Goal: Task Accomplishment & Management: Manage account settings

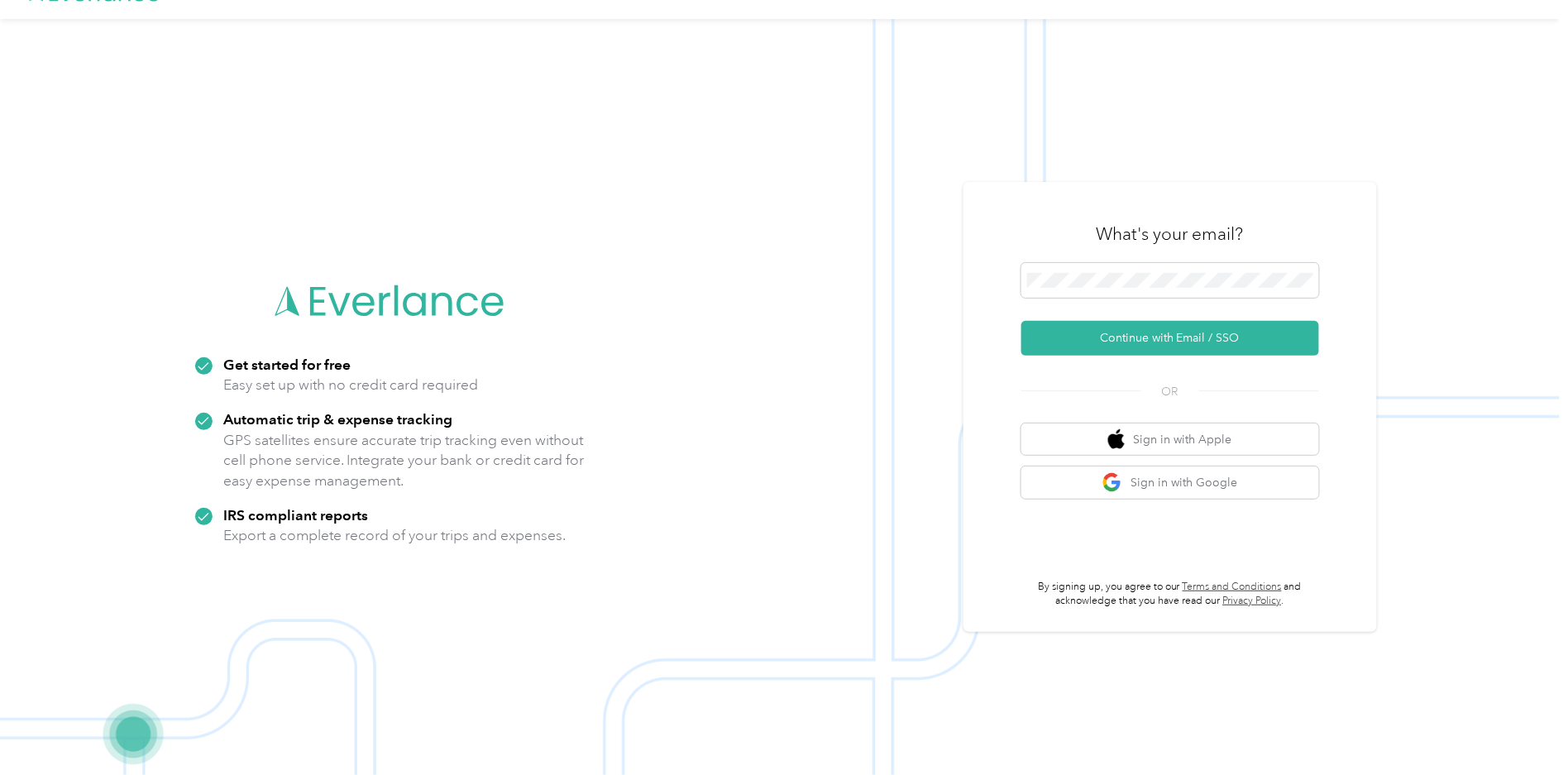
scroll to position [53, 0]
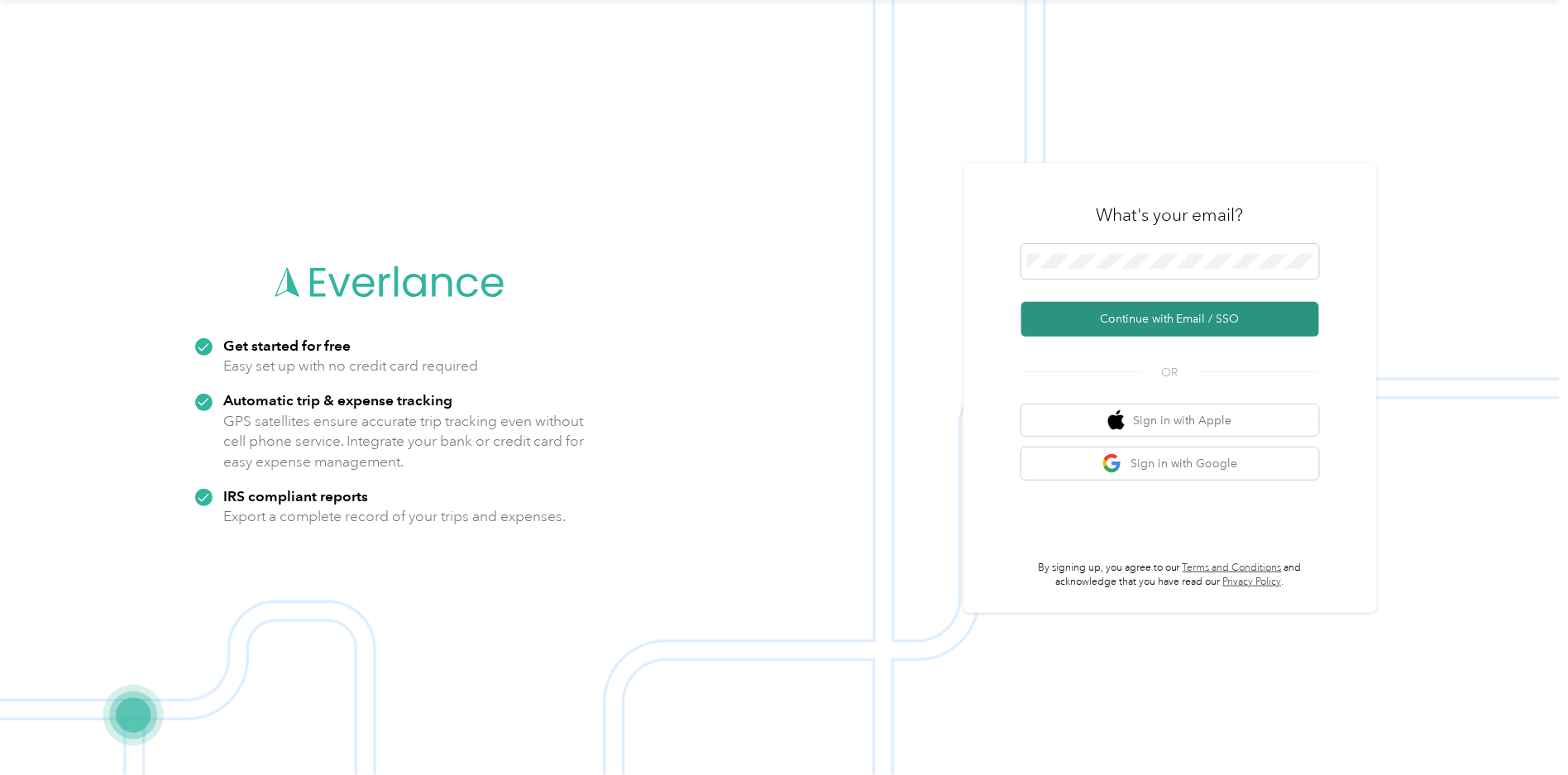
click at [1155, 311] on button "Continue with Email / SSO" at bounding box center [1171, 319] width 298 height 35
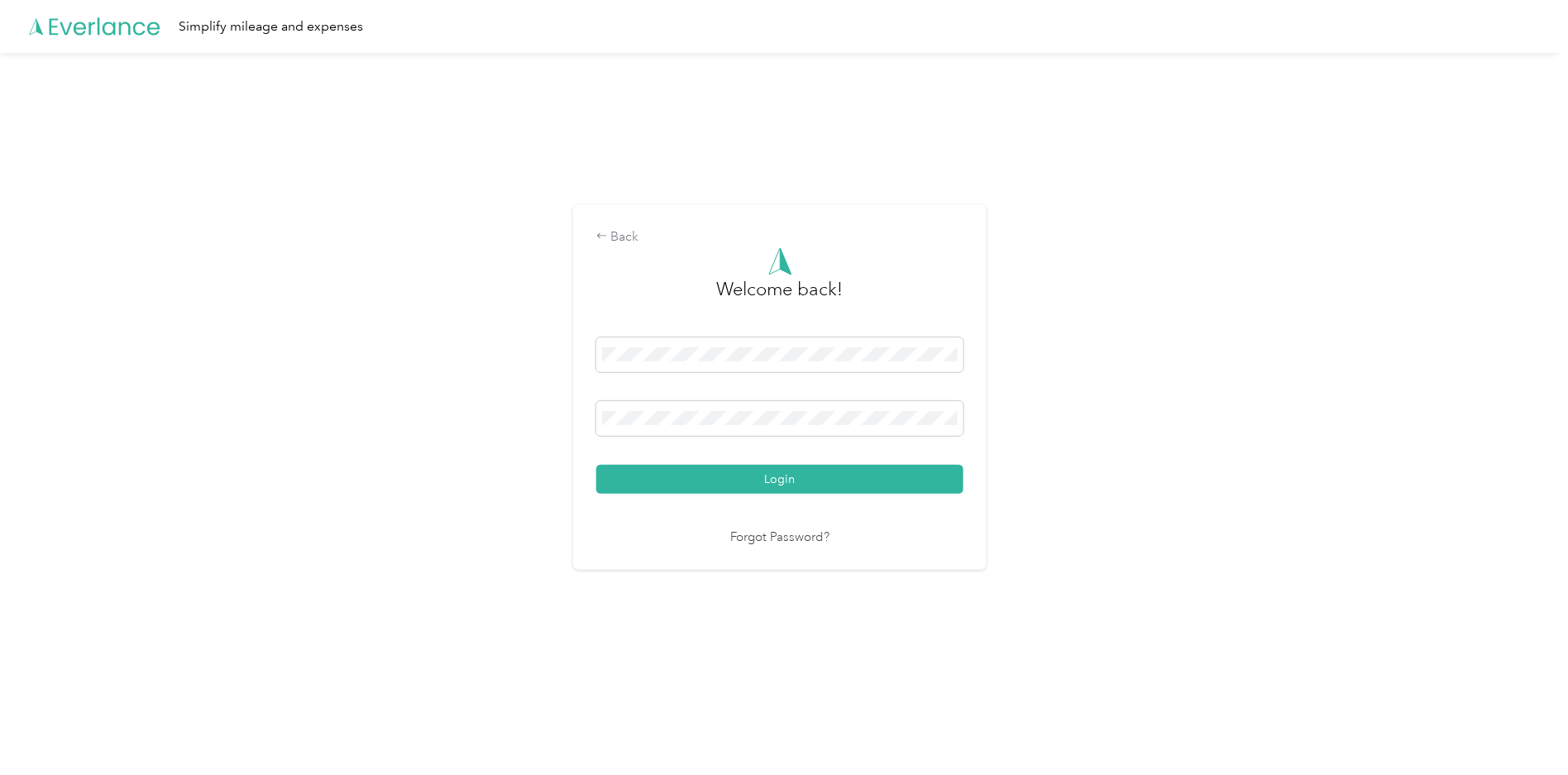
click at [596, 465] on button "Login" at bounding box center [779, 479] width 367 height 29
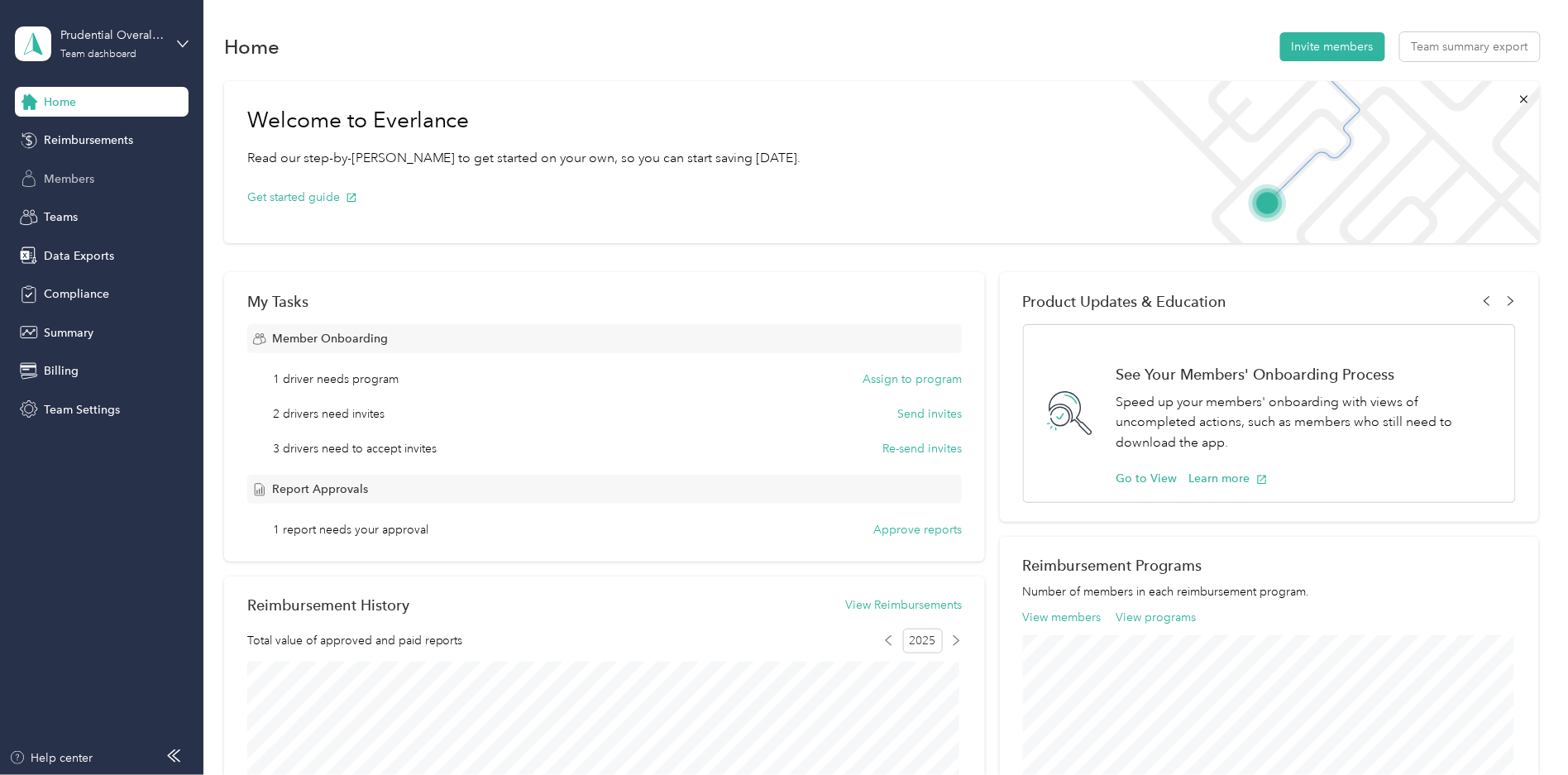
click at [71, 180] on span "Members" at bounding box center [69, 178] width 51 height 17
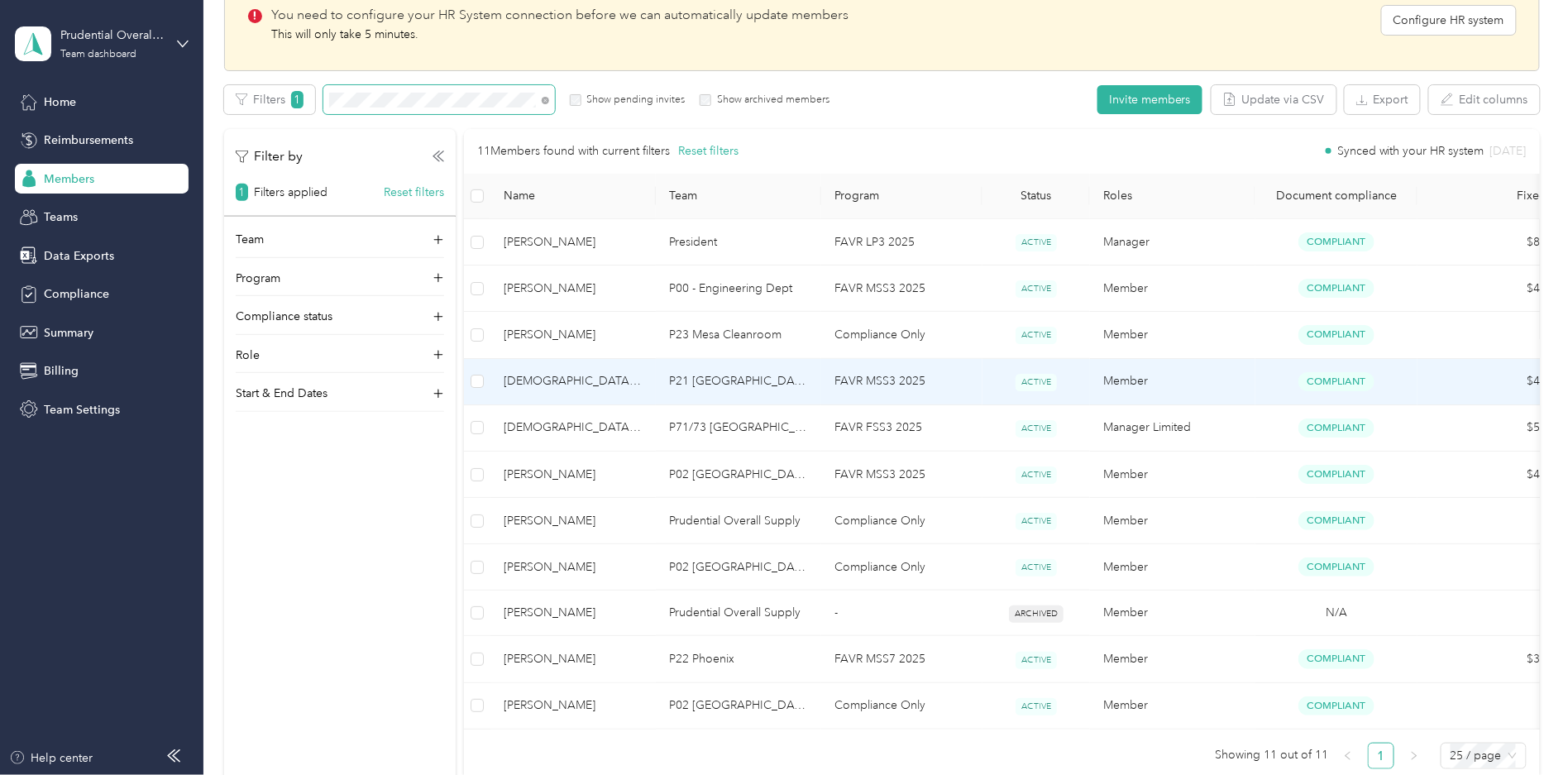
scroll to position [184, 0]
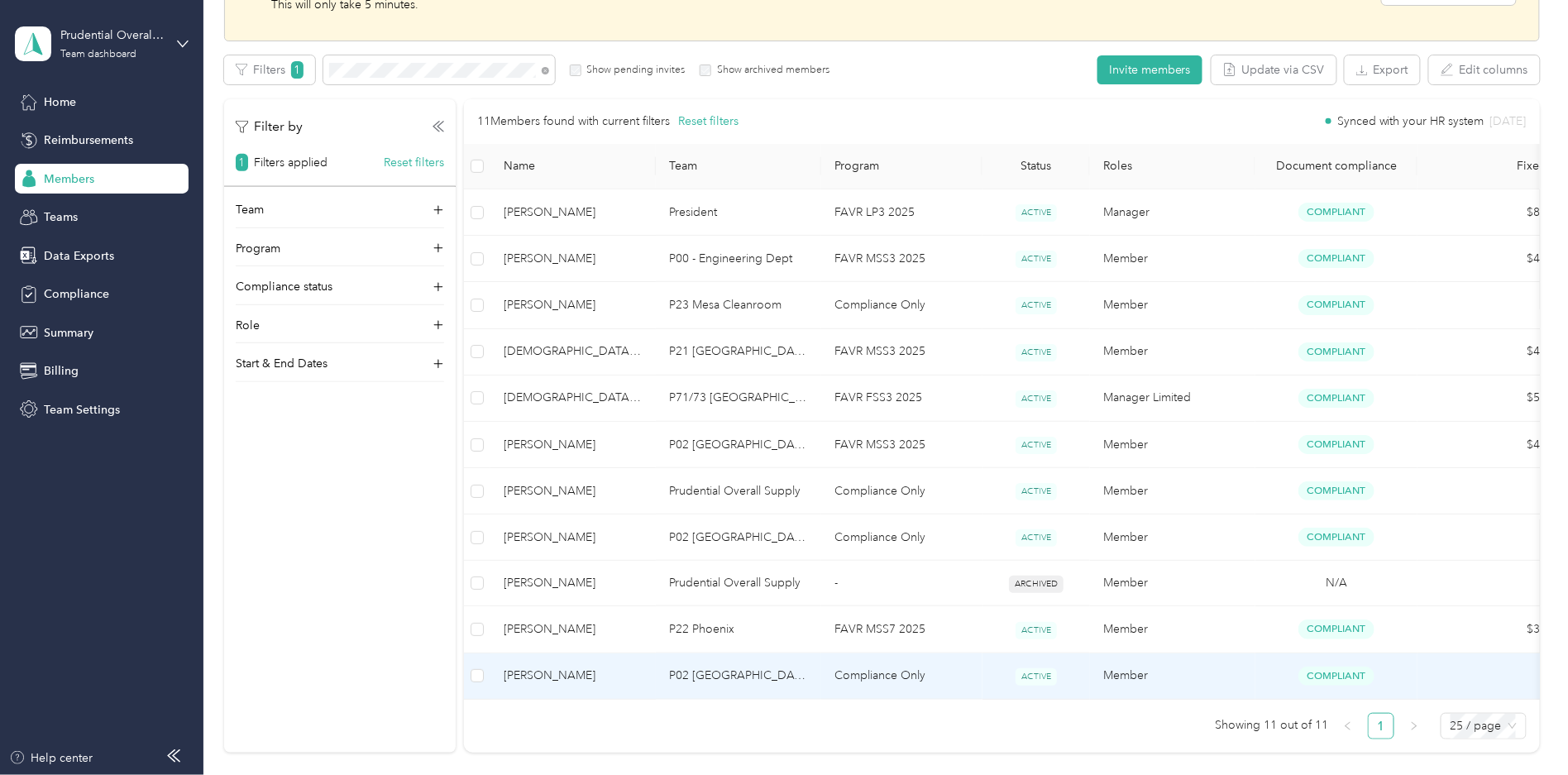
click at [815, 676] on td "P02 [GEOGRAPHIC_DATA]" at bounding box center [738, 676] width 165 height 47
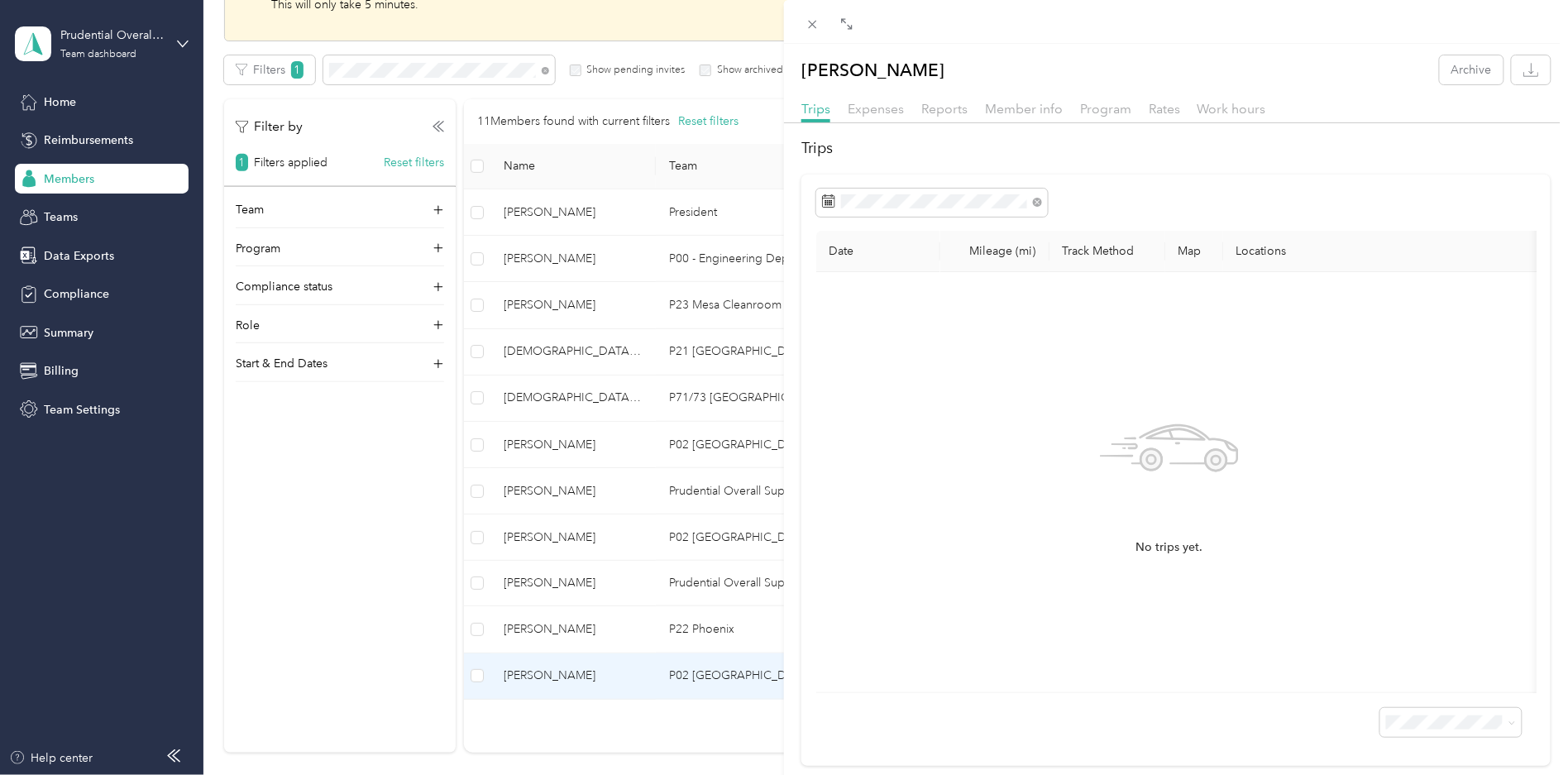
click at [687, 726] on div "[PERSON_NAME] Archive Trips Expenses Reports Member info Program Rates Work hou…" at bounding box center [784, 388] width 1568 height 775
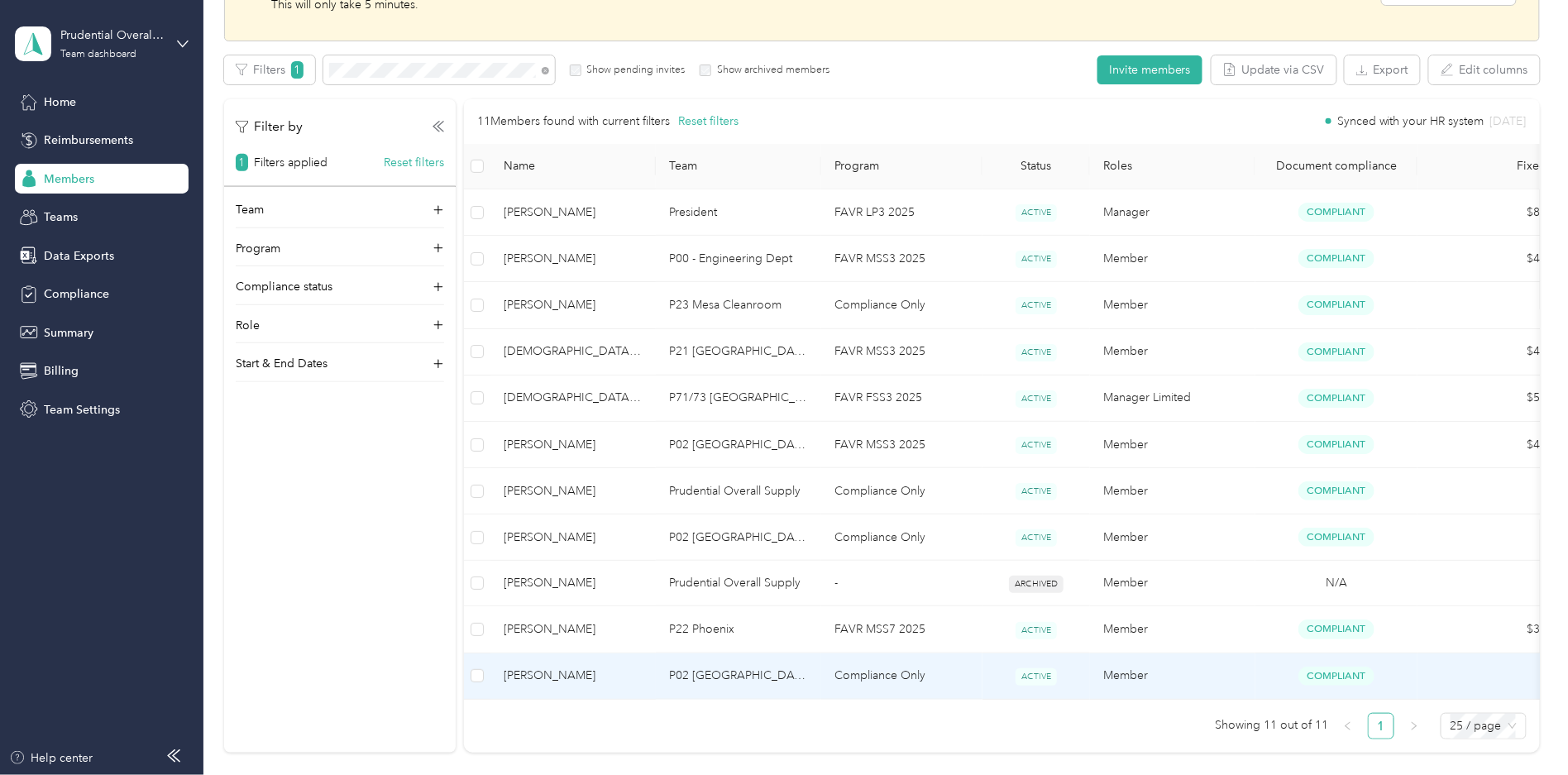
click at [769, 676] on td "P02 [GEOGRAPHIC_DATA]" at bounding box center [738, 676] width 165 height 47
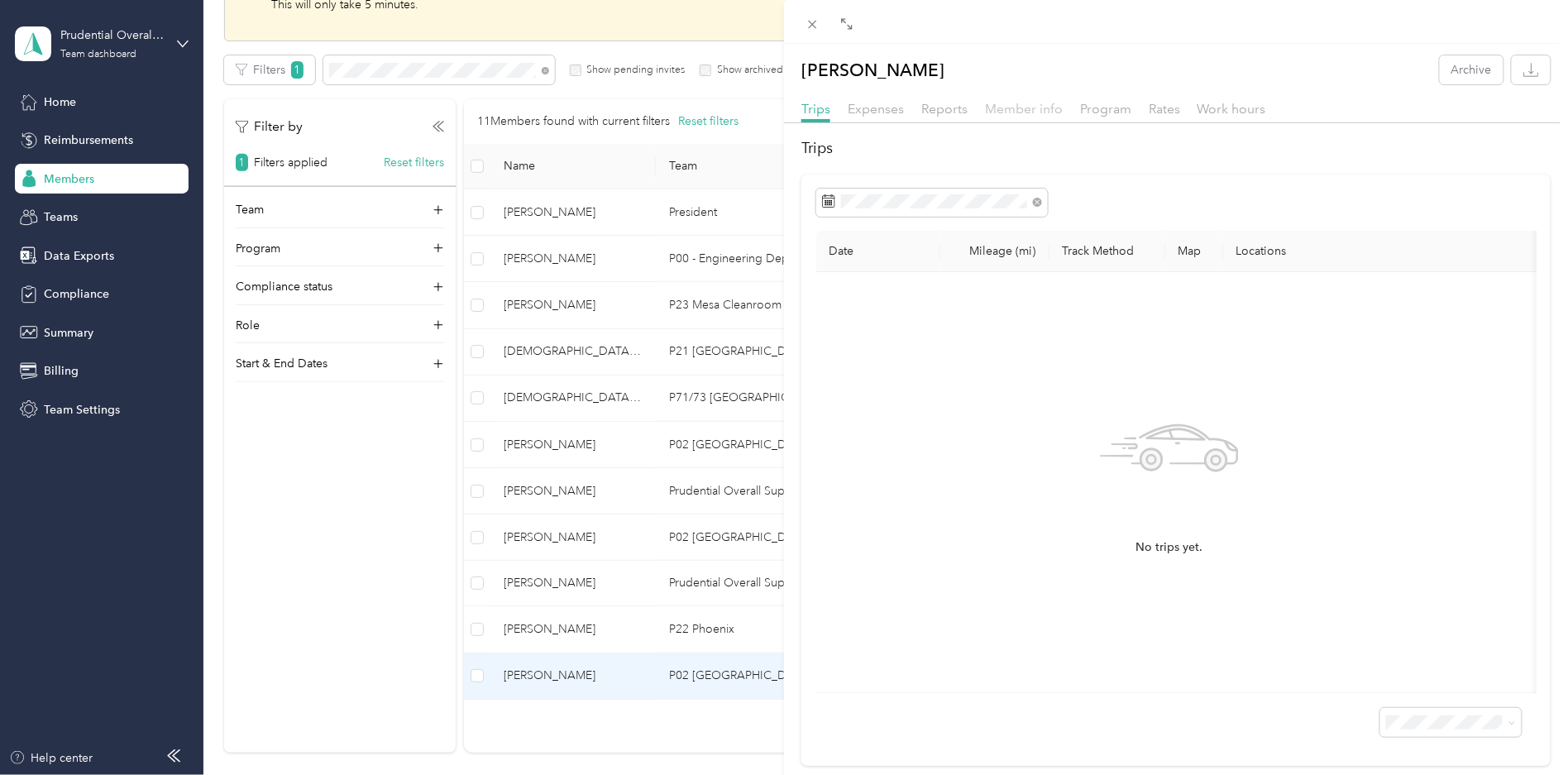
click at [995, 105] on span "Member info" at bounding box center [1023, 109] width 78 height 16
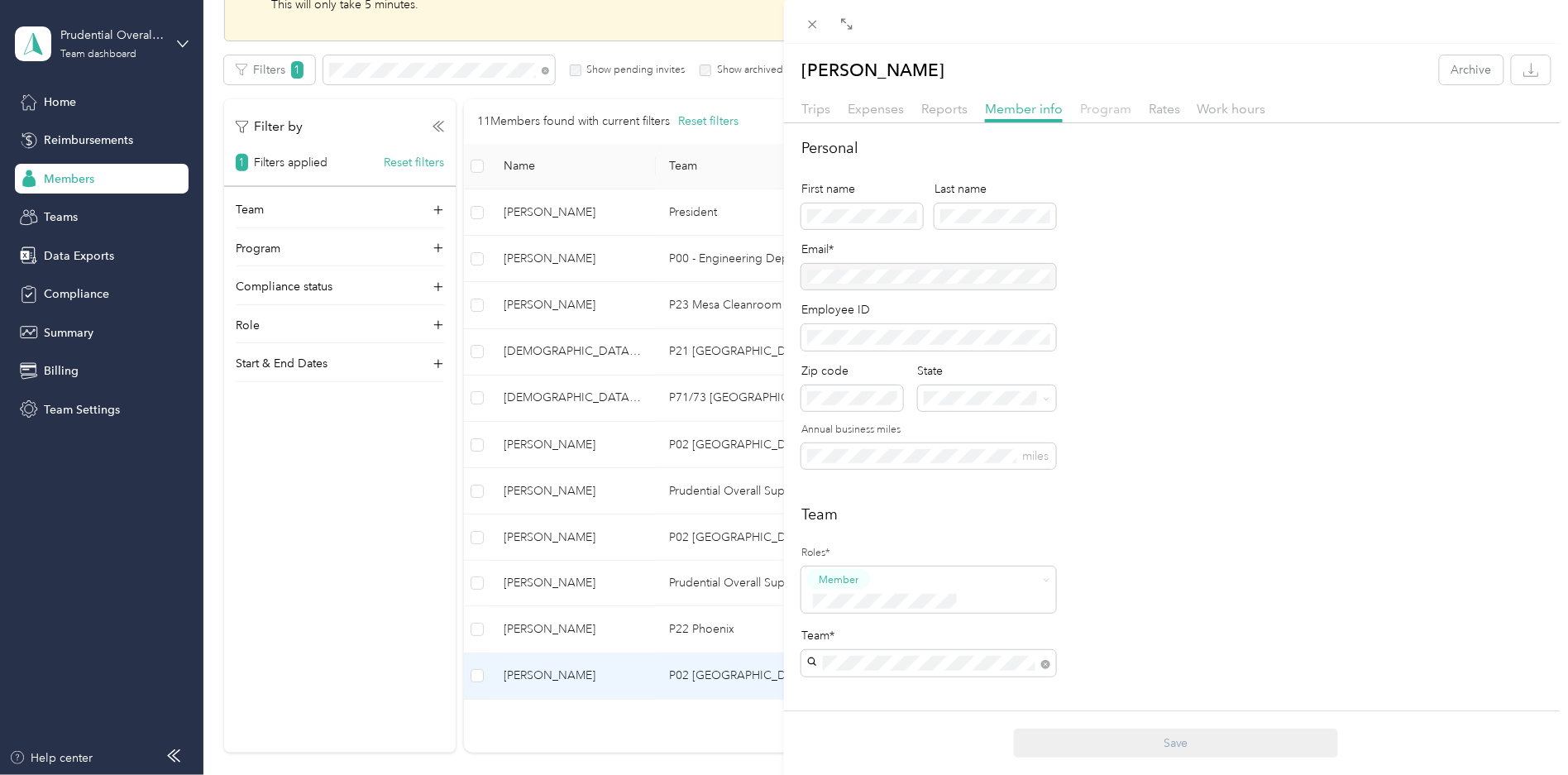
click at [1084, 110] on span "Program" at bounding box center [1106, 109] width 52 height 16
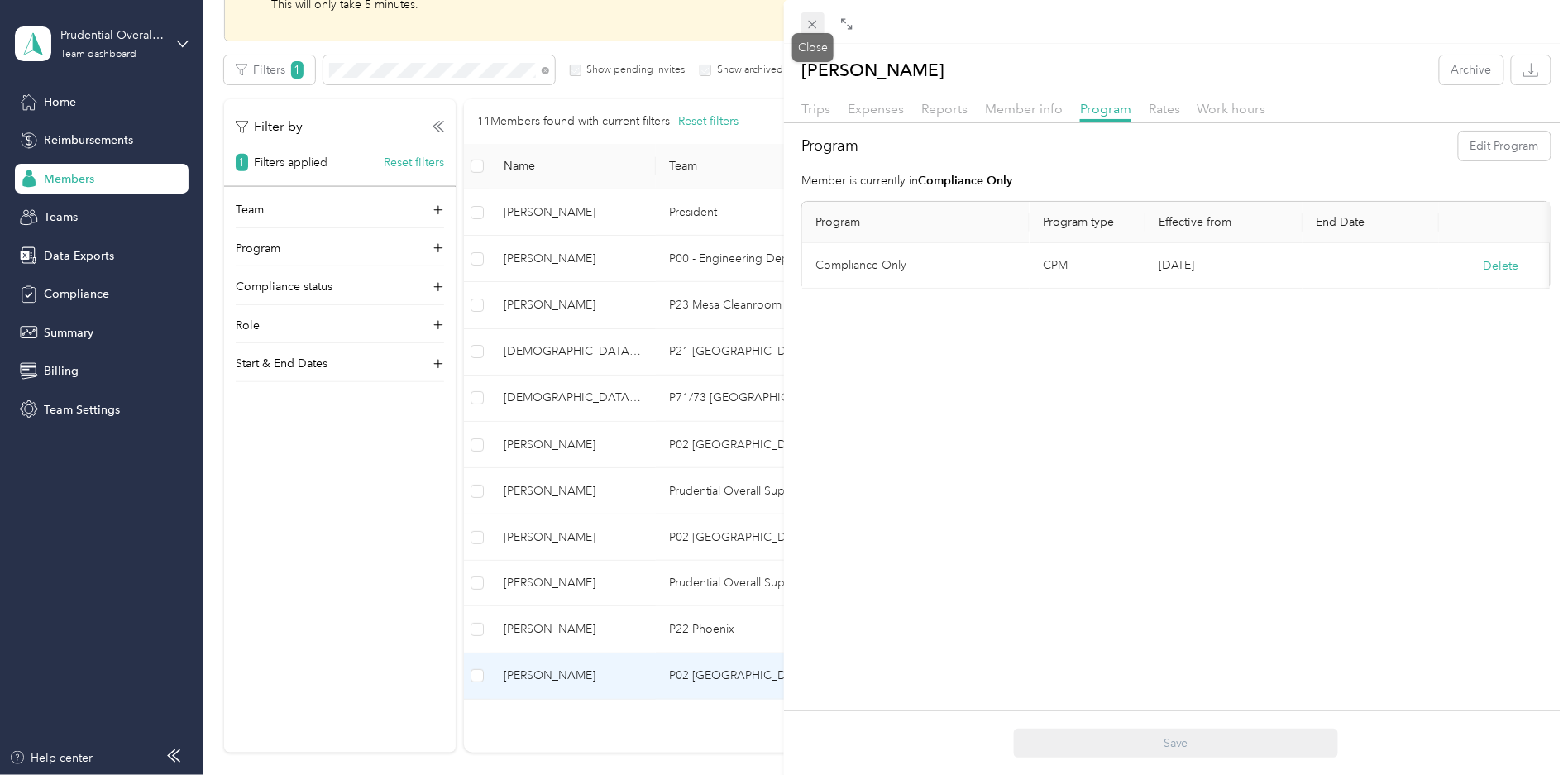
click at [815, 26] on icon at bounding box center [813, 25] width 8 height 8
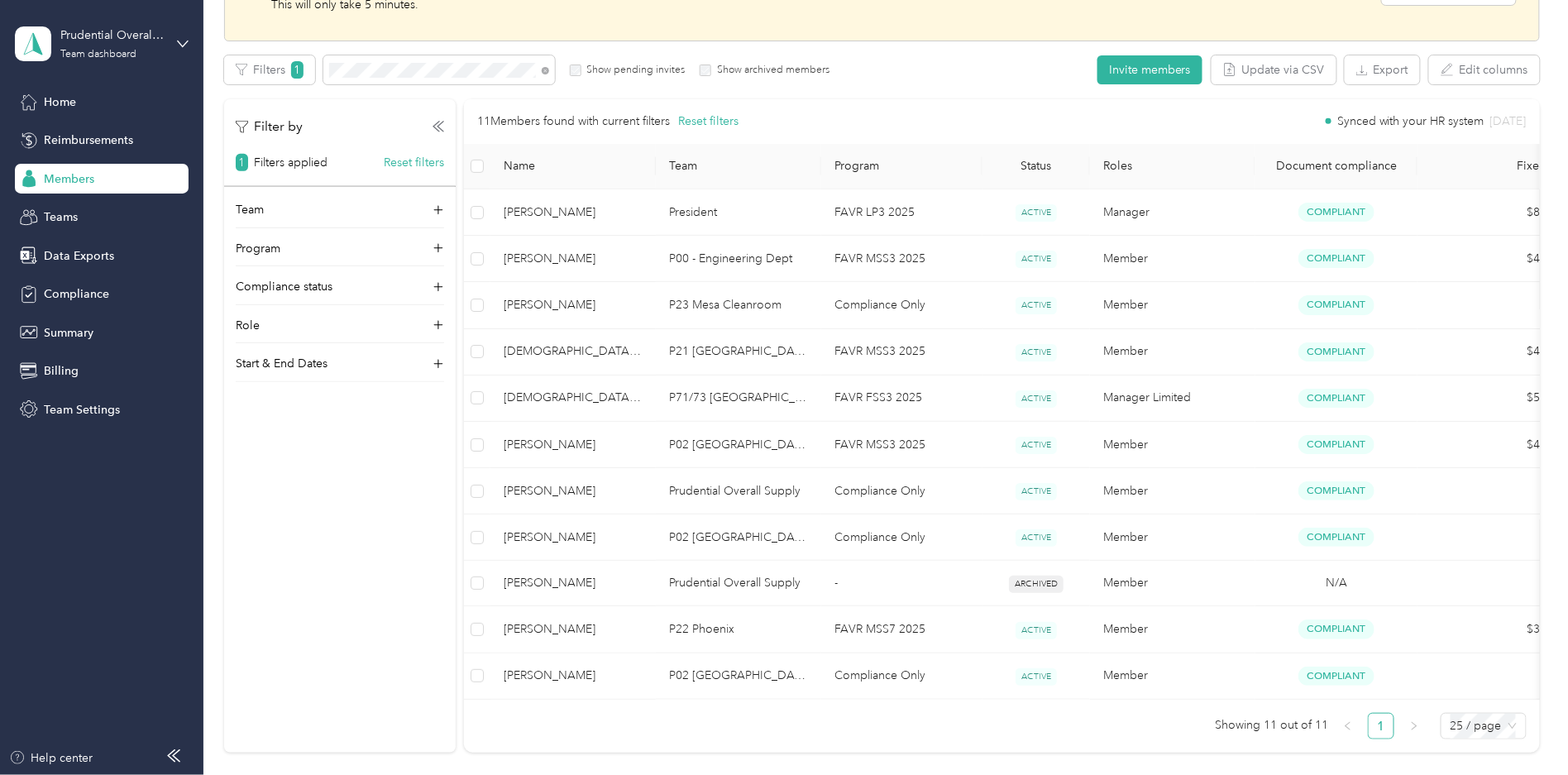
click at [312, 503] on div "Filter by 1 Filters applied Reset filters Team Program Compliance status Role S…" at bounding box center [339, 425] width 232 height 653
